Goal: Transaction & Acquisition: Purchase product/service

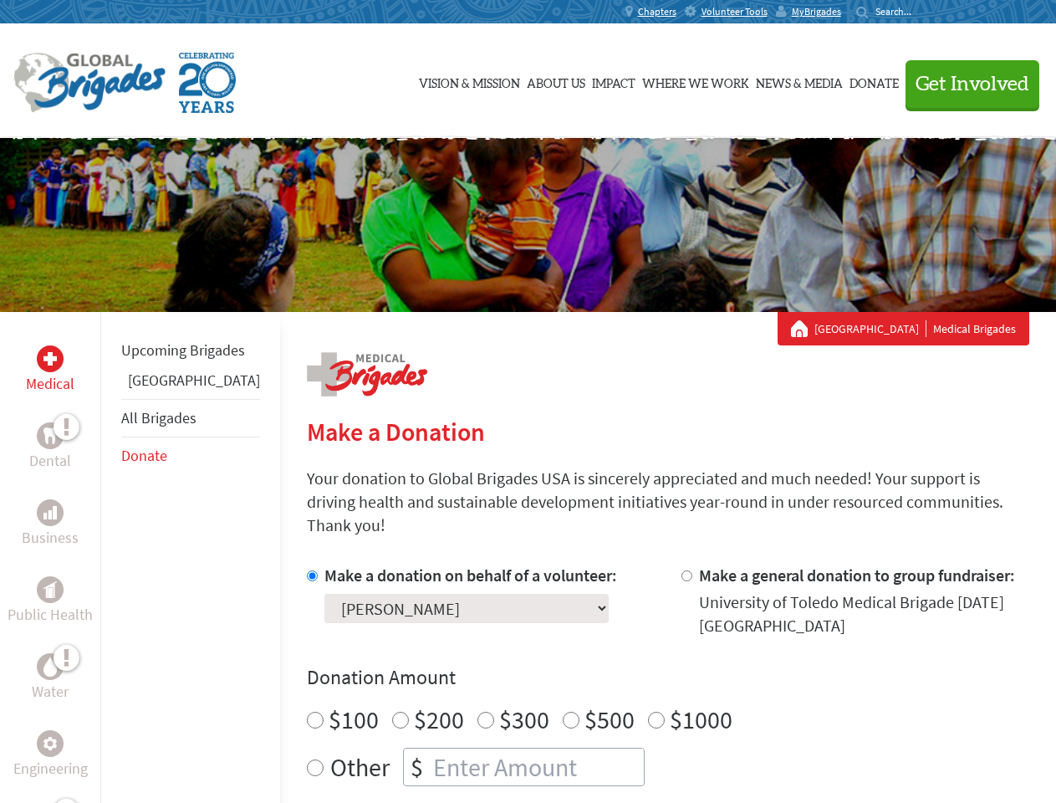
click at [923, 12] on div "Search for:" at bounding box center [889, 11] width 67 height 13
click at [965, 84] on span "Get Involved" at bounding box center [973, 84] width 114 height 20
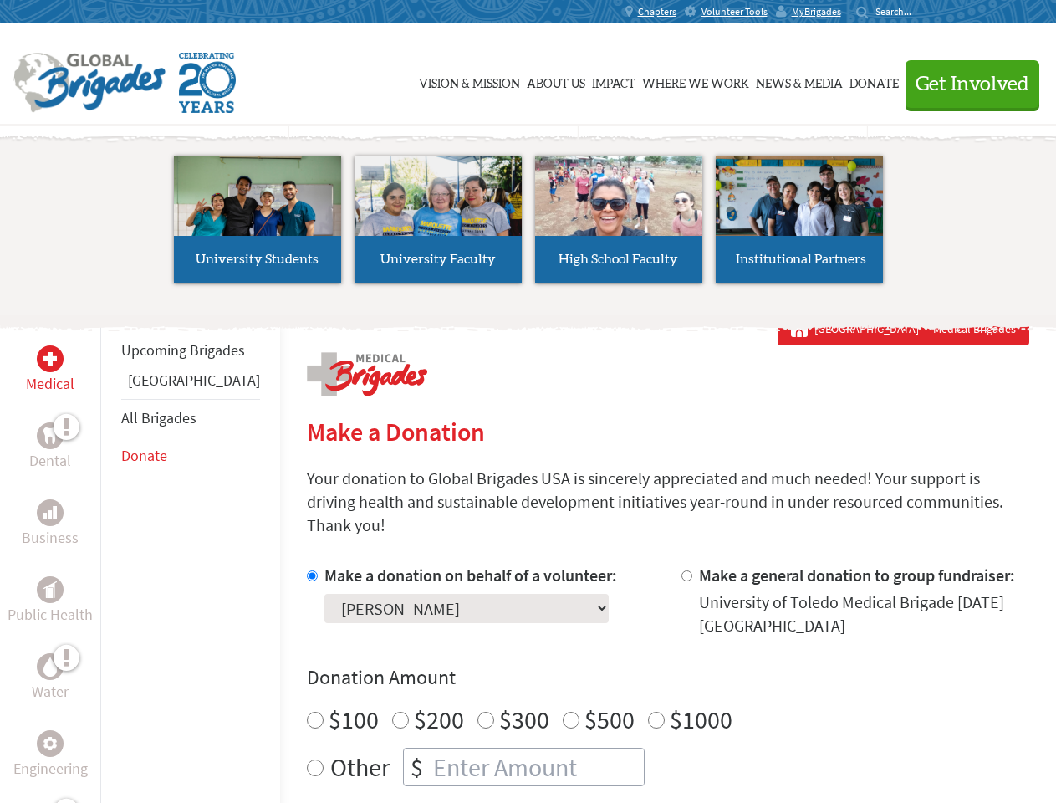
click at [528, 225] on li "High School Faculty" at bounding box center [618, 219] width 181 height 154
click at [110, 557] on div "Upcoming Brigades Guatemala All Brigades Donate" at bounding box center [190, 713] width 180 height 803
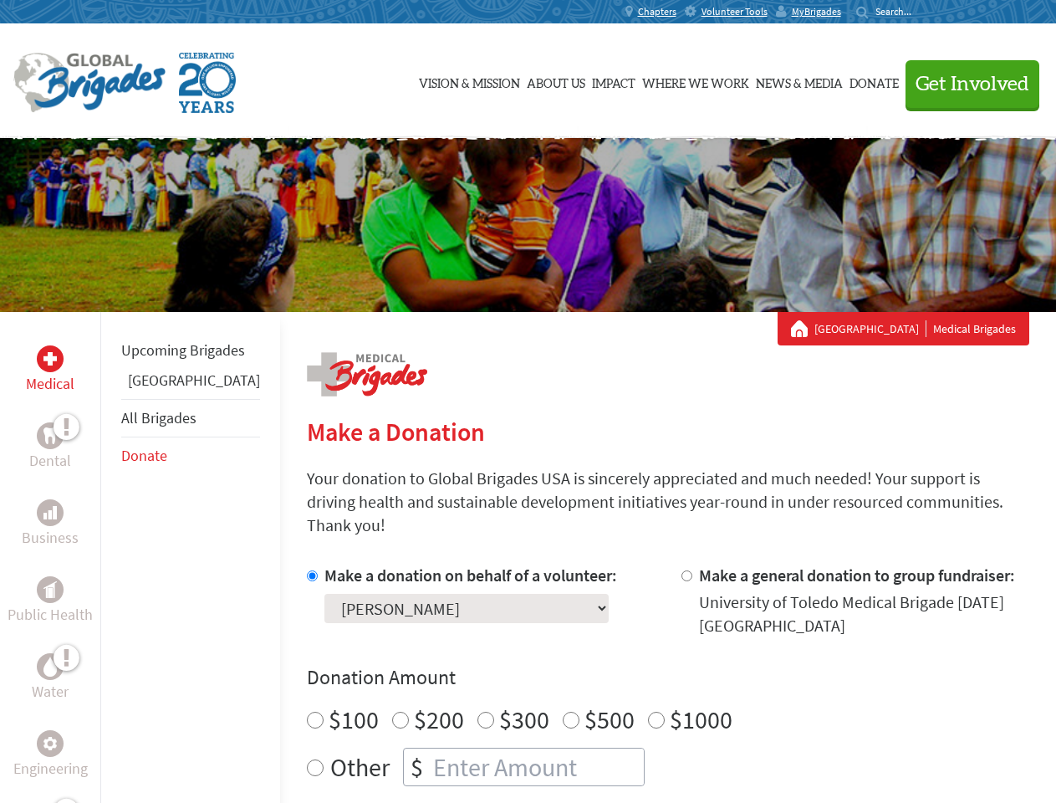
click at [639, 671] on div "Donation Amount $100 $200 $300 $500 $1000 Other $" at bounding box center [668, 725] width 722 height 122
click at [307, 570] on input "Make a donation on behalf of a volunteer:" at bounding box center [312, 575] width 11 height 11
click at [681, 570] on input "Make a general donation to group fundraiser:" at bounding box center [686, 575] width 11 height 11
radio input "true"
